Goal: Transaction & Acquisition: Purchase product/service

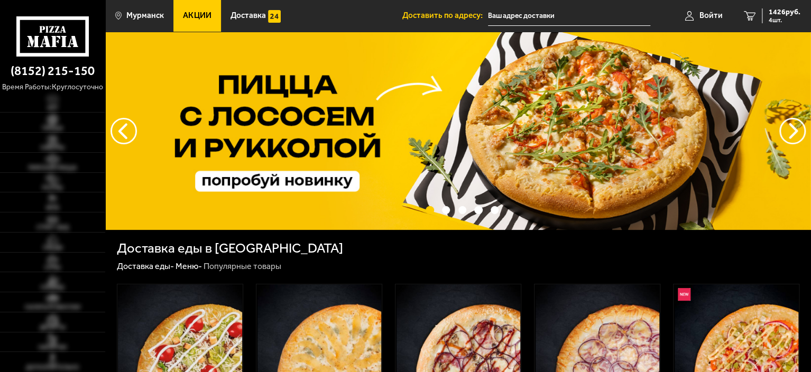
type input "[STREET_ADDRESS]"
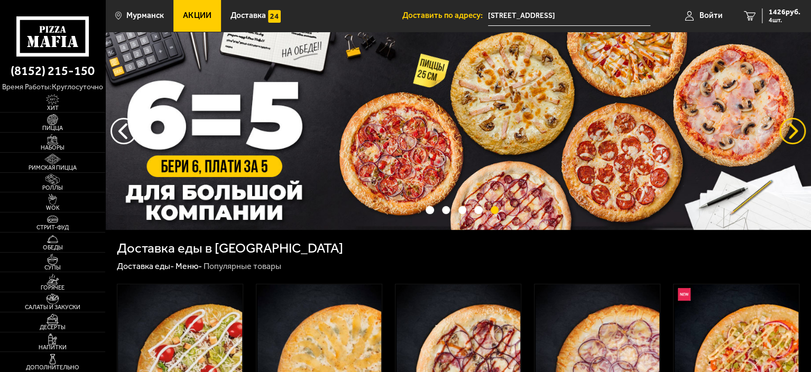
click at [792, 124] on button "предыдущий" at bounding box center [792, 131] width 26 height 26
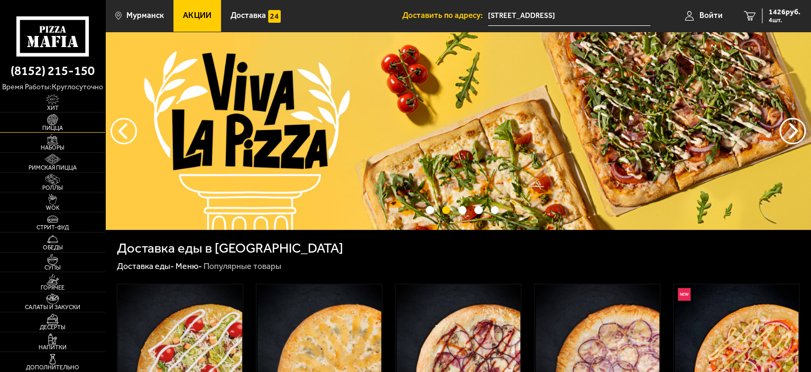
click at [53, 121] on img at bounding box center [52, 119] width 32 height 11
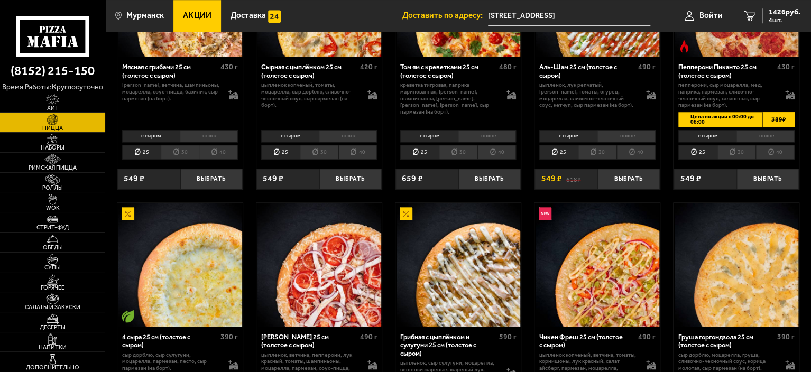
scroll to position [476, 0]
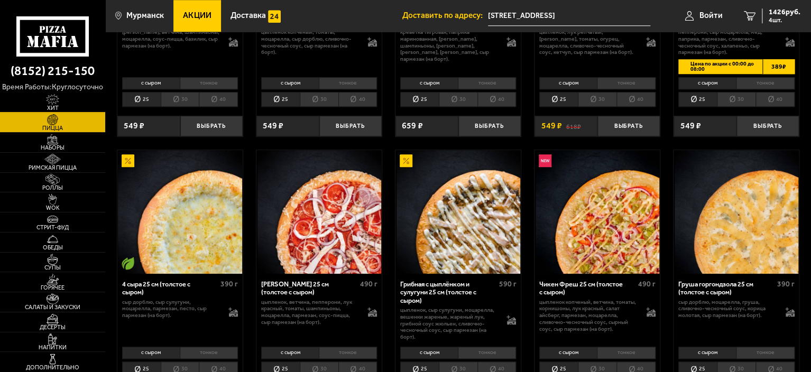
click at [54, 103] on img at bounding box center [52, 99] width 32 height 11
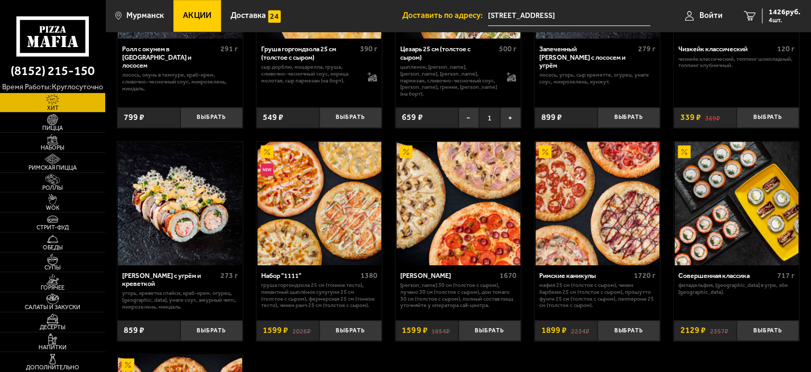
scroll to position [423, 0]
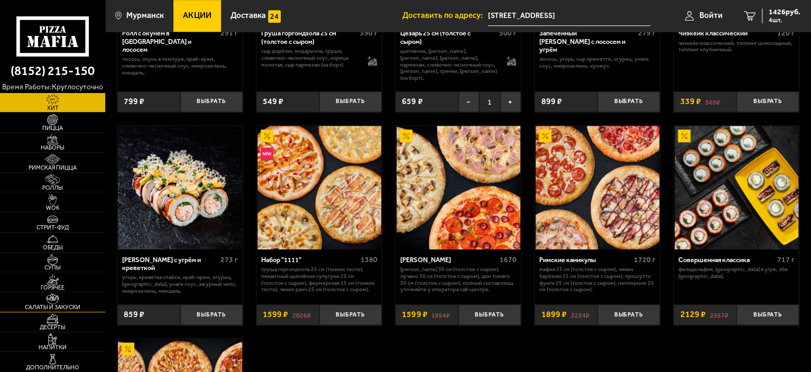
click at [59, 299] on img at bounding box center [52, 298] width 32 height 11
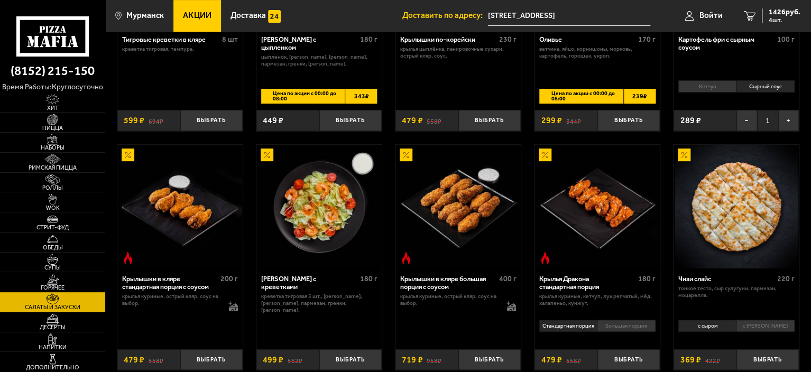
scroll to position [211, 0]
